Goal: Task Accomplishment & Management: Manage account settings

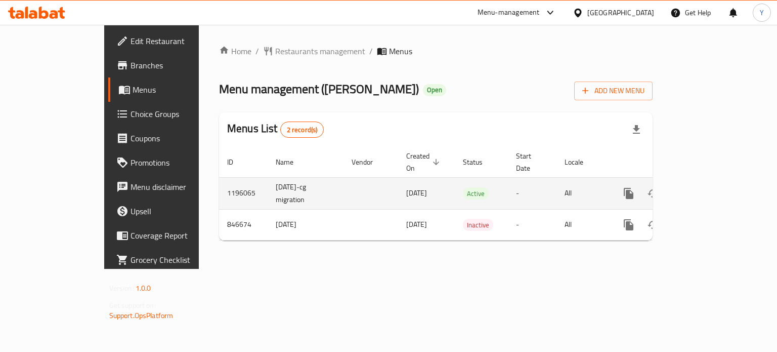
click at [708, 187] on icon "enhanced table" at bounding box center [702, 193] width 12 height 12
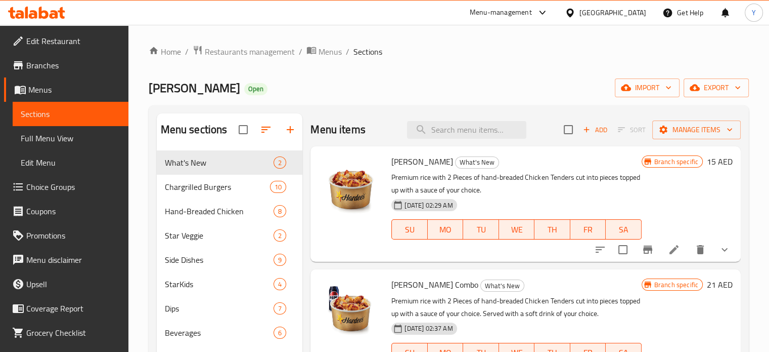
scroll to position [110, 0]
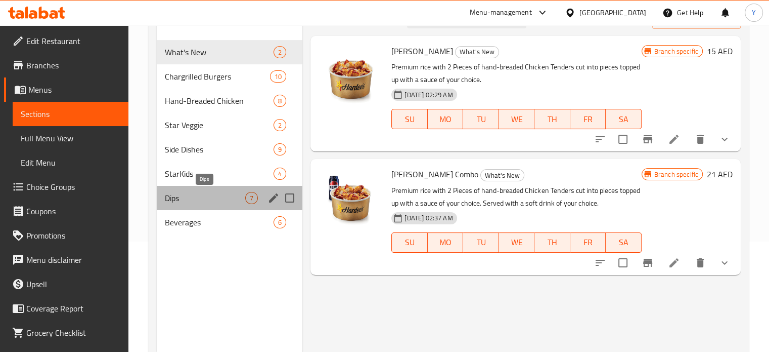
click at [181, 199] on span "Dips" at bounding box center [205, 198] width 81 height 12
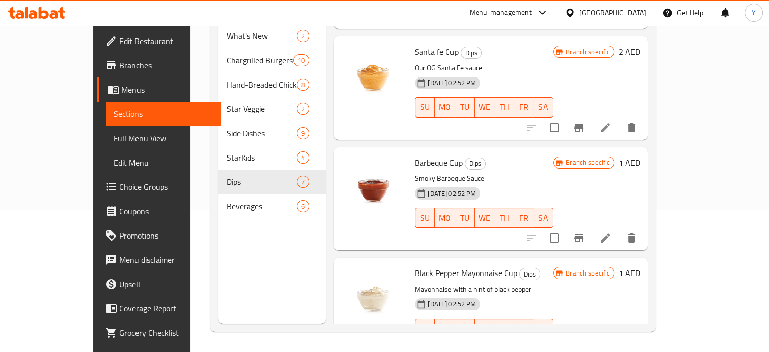
scroll to position [342, 0]
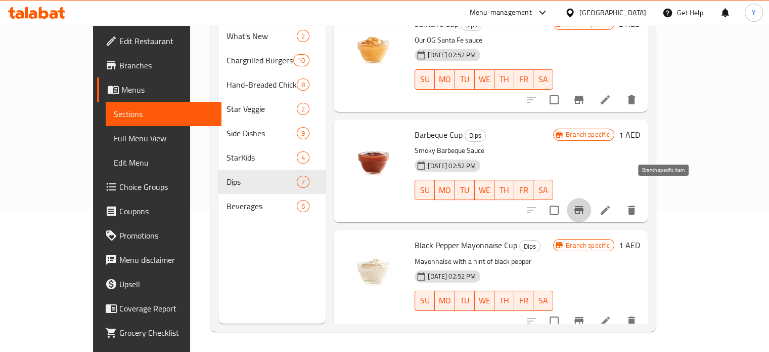
click at [585, 204] on icon "Branch-specific-item" at bounding box center [579, 210] width 12 height 12
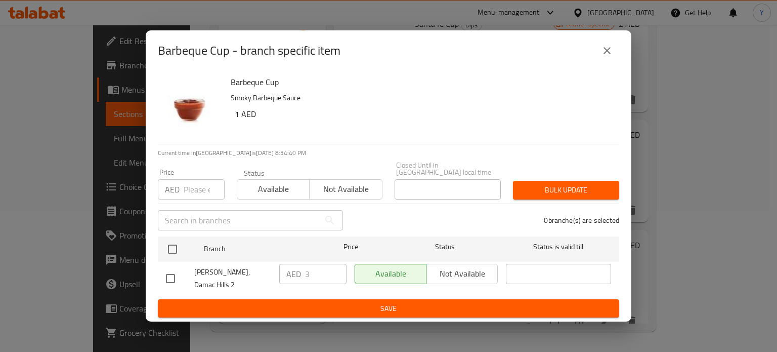
click at [170, 279] on input "checkbox" at bounding box center [170, 278] width 21 height 21
checkbox input "true"
drag, startPoint x: 313, startPoint y: 283, endPoint x: 302, endPoint y: 279, distance: 11.8
click at [302, 279] on div "AED 3 ​" at bounding box center [312, 274] width 67 height 20
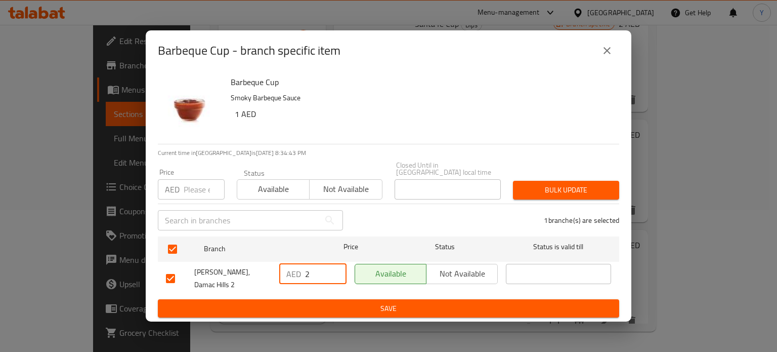
type input "2"
click at [337, 302] on span "Save" at bounding box center [388, 308] width 445 height 13
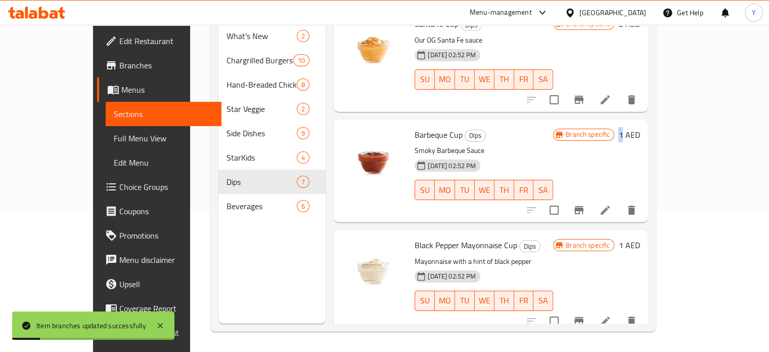
drag, startPoint x: 337, startPoint y: 298, endPoint x: 707, endPoint y: 121, distance: 410.0
click at [640, 127] on h6 "1 AED" at bounding box center [629, 134] width 21 height 14
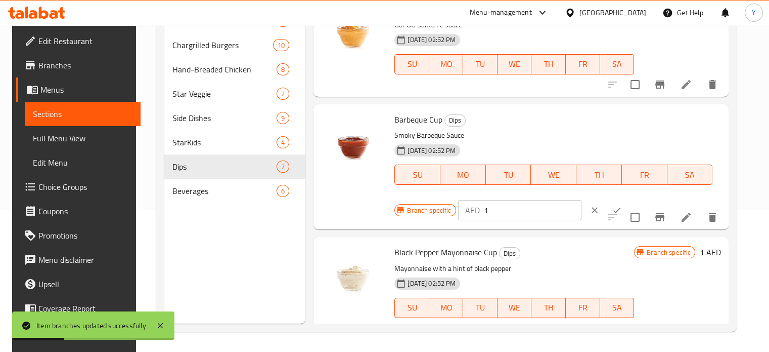
click at [484, 220] on div "Barbeque Cup Dips Smoky Barbeque Sauce 13-05-2024 02:52 PM SU MO TU WE TH FR SA…" at bounding box center [558, 166] width 334 height 117
drag, startPoint x: 489, startPoint y: 212, endPoint x: 476, endPoint y: 209, distance: 13.0
click at [476, 209] on div "AED 1 ​" at bounding box center [519, 210] width 123 height 20
type input "2"
click at [606, 209] on button "ok" at bounding box center [617, 210] width 22 height 22
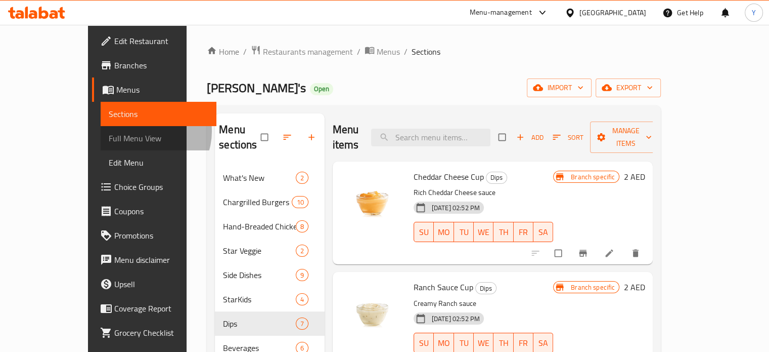
click at [109, 132] on span "Full Menu View" at bounding box center [159, 138] width 100 height 12
click at [109, 137] on span "Full Menu View" at bounding box center [159, 138] width 100 height 12
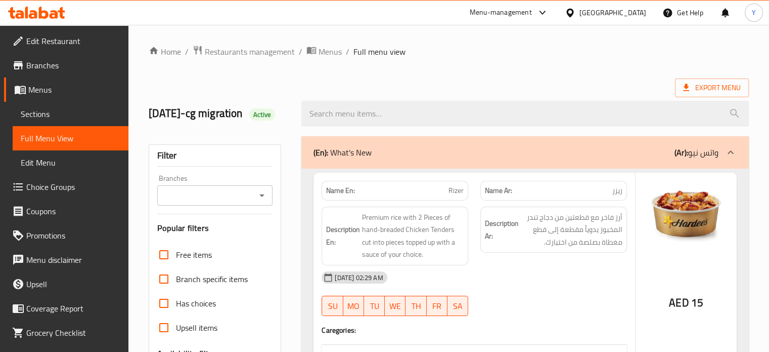
scroll to position [308, 0]
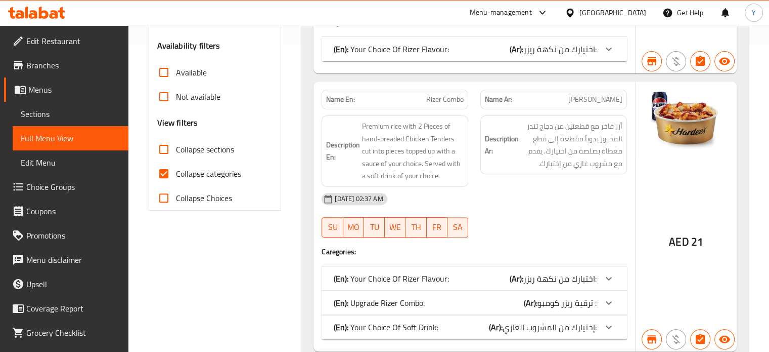
click at [231, 180] on span "Collapse categories" at bounding box center [208, 173] width 65 height 12
click at [176, 186] on input "Collapse categories" at bounding box center [164, 173] width 24 height 24
checkbox input "false"
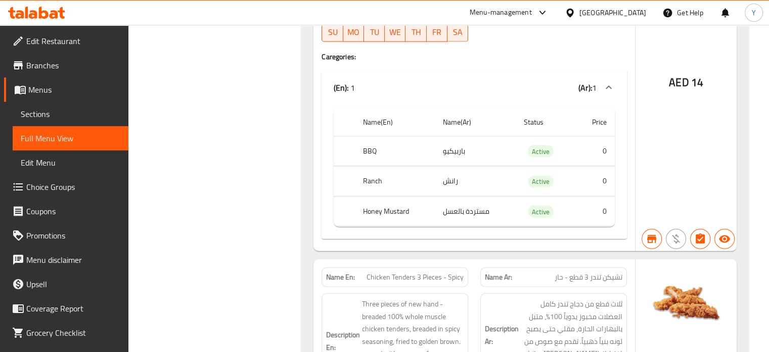
scroll to position [25226, 0]
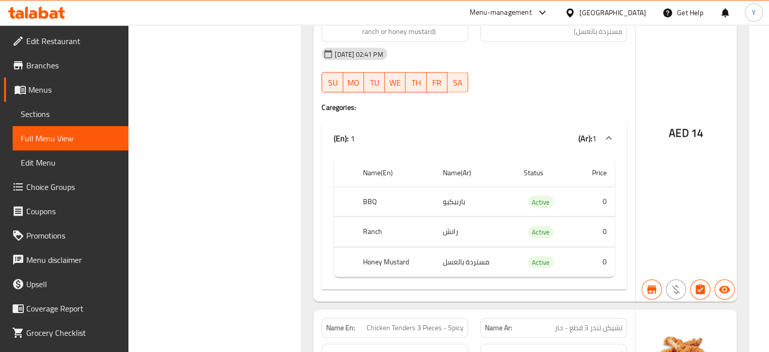
drag, startPoint x: 777, startPoint y: 128, endPoint x: 640, endPoint y: 118, distance: 136.5
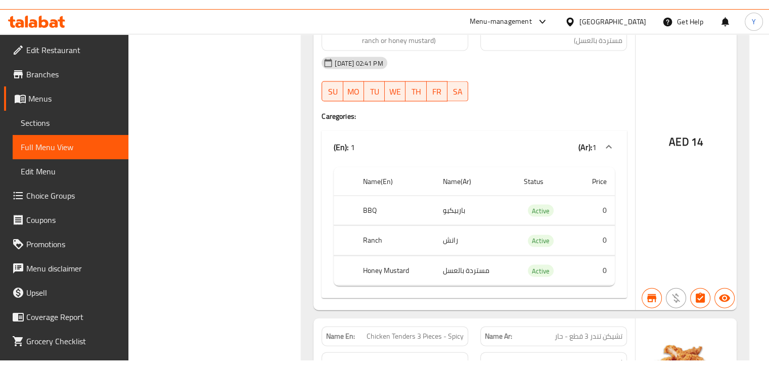
scroll to position [27792, 0]
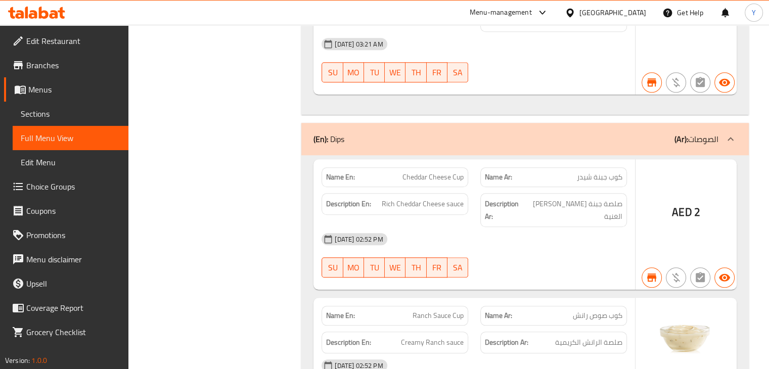
drag, startPoint x: 505, startPoint y: 71, endPoint x: 512, endPoint y: 72, distance: 7.7
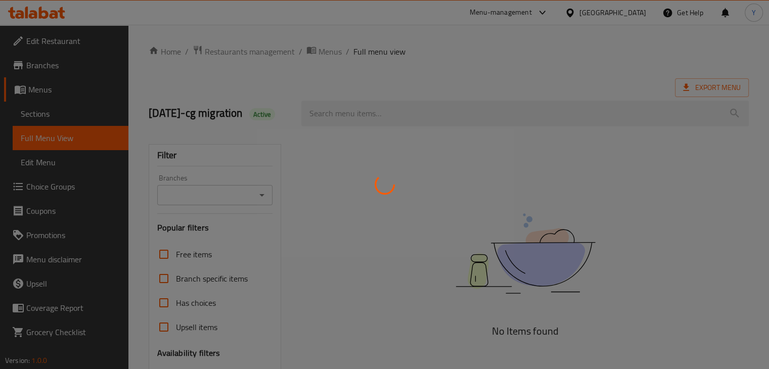
drag, startPoint x: 0, startPoint y: 0, endPoint x: 515, endPoint y: 129, distance: 530.4
click at [515, 129] on div at bounding box center [384, 184] width 769 height 369
click at [538, 369] on html "​ Menu-management United Arab Emirates Get Help Y Edit Restaurant Branches Menu…" at bounding box center [384, 184] width 769 height 369
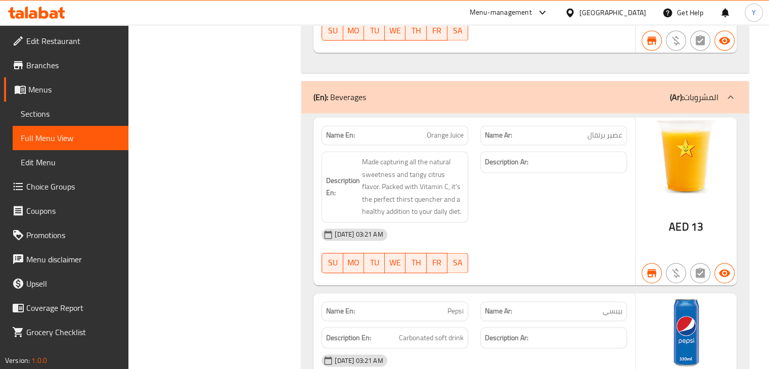
scroll to position [8649, 0]
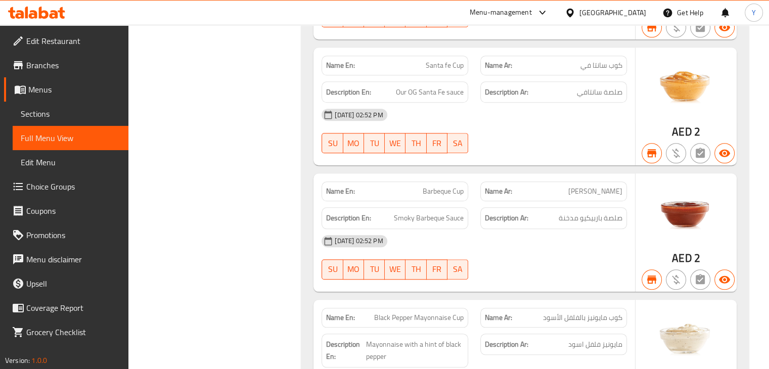
scroll to position [8650, 0]
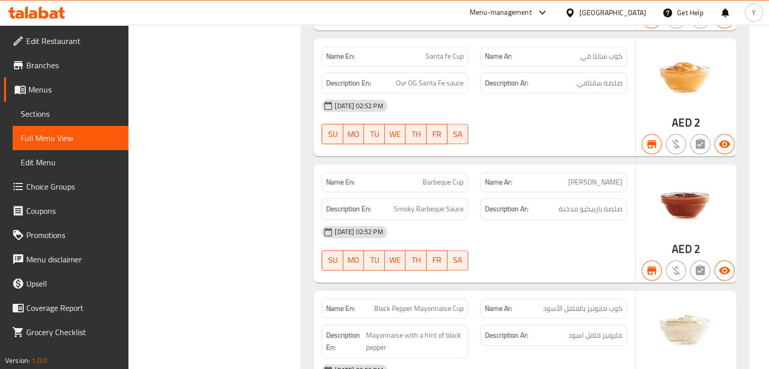
click at [568, 359] on div "[DATE] 02:52 PM" at bounding box center [475, 371] width 318 height 24
